Goal: Check status: Check status

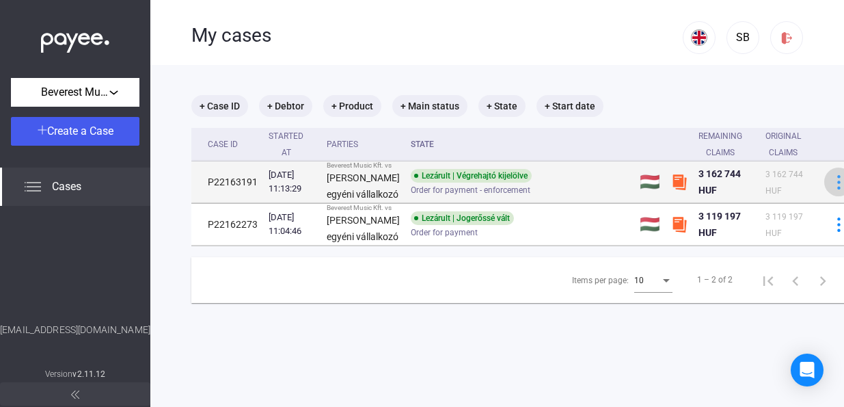
click at [832, 189] on img at bounding box center [839, 182] width 14 height 14
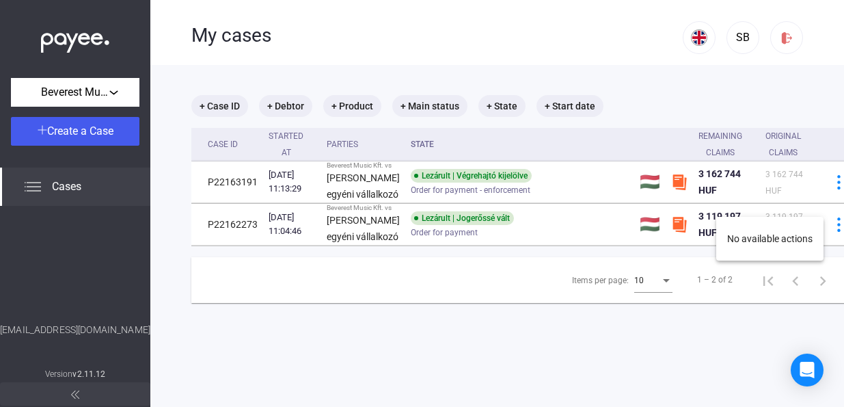
click at [513, 232] on div at bounding box center [422, 203] width 844 height 407
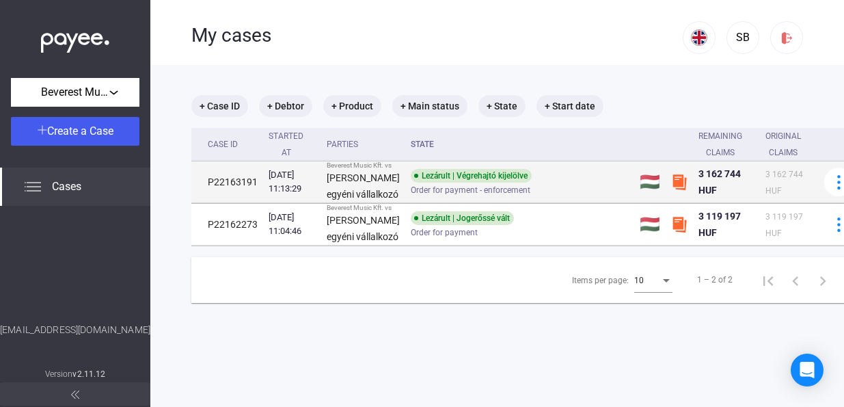
click at [411, 182] on div "Lezárult | Végrehajtó kijelölve" at bounding box center [471, 176] width 121 height 14
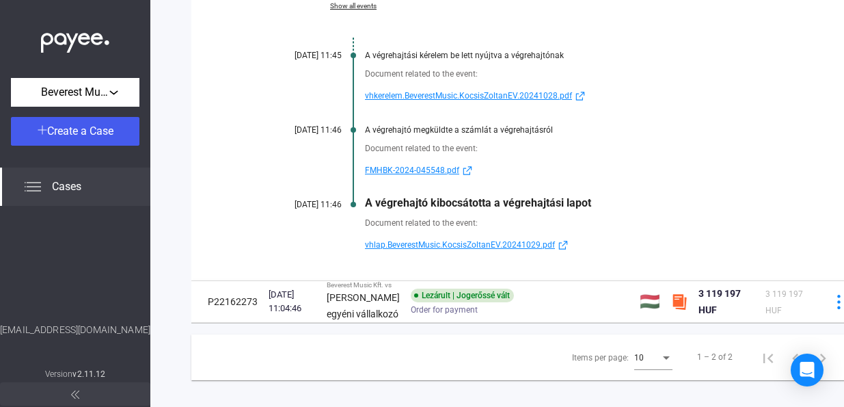
scroll to position [284, 0]
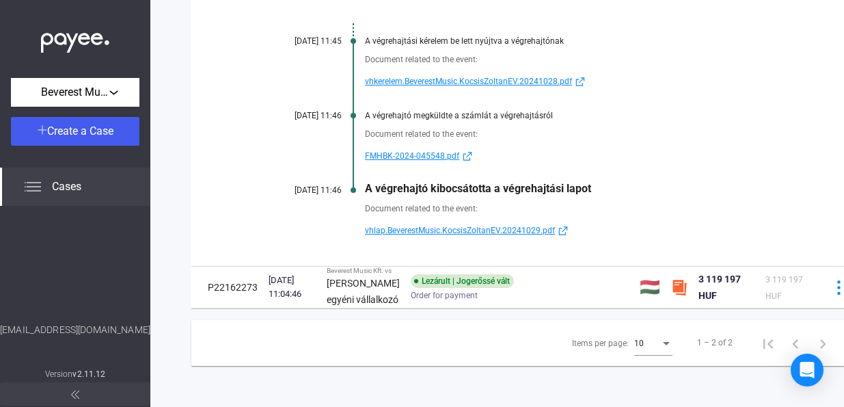
click at [504, 239] on span "vhlap.BeverestMusic.KocsisZoltanEV.20241029.pdf" at bounding box center [460, 230] width 190 height 16
click at [517, 222] on span "vhlap.BeverestMusic.KocsisZoltanEV.20241029.pdf" at bounding box center [460, 230] width 190 height 16
